Goal: Register for event/course

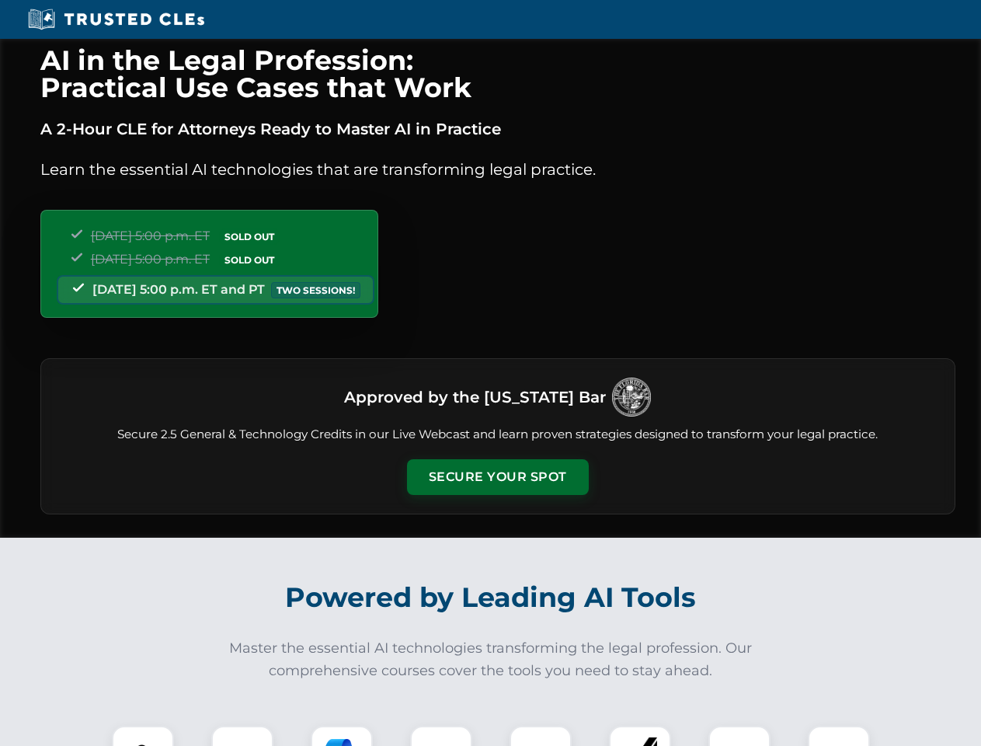
click at [497, 477] on button "Secure Your Spot" at bounding box center [498, 477] width 182 height 36
click at [143, 736] on img at bounding box center [142, 756] width 45 height 45
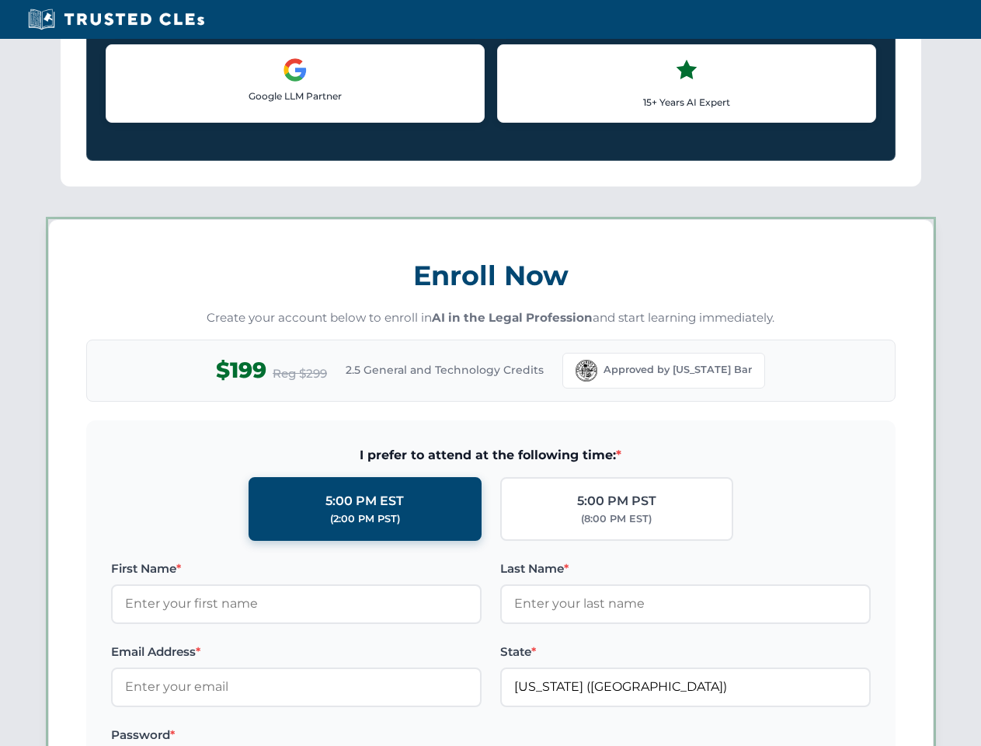
click at [342, 736] on label "Password *" at bounding box center [296, 735] width 371 height 19
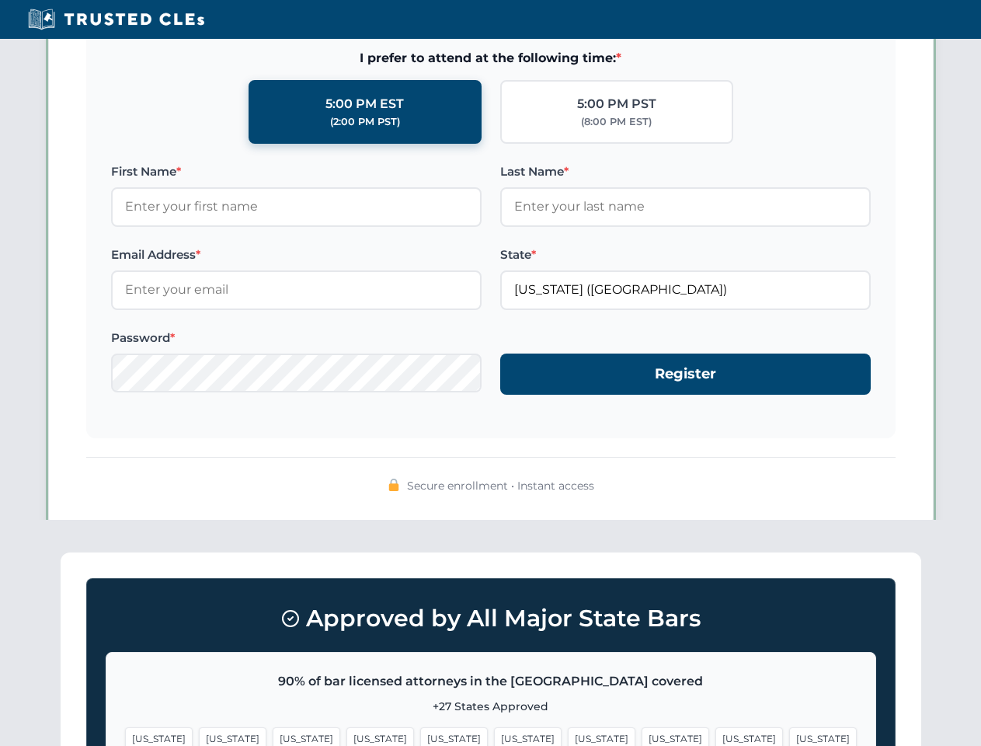
click at [715, 736] on span "[US_STATE]" at bounding box center [749, 738] width 68 height 23
